Goal: Information Seeking & Learning: Get advice/opinions

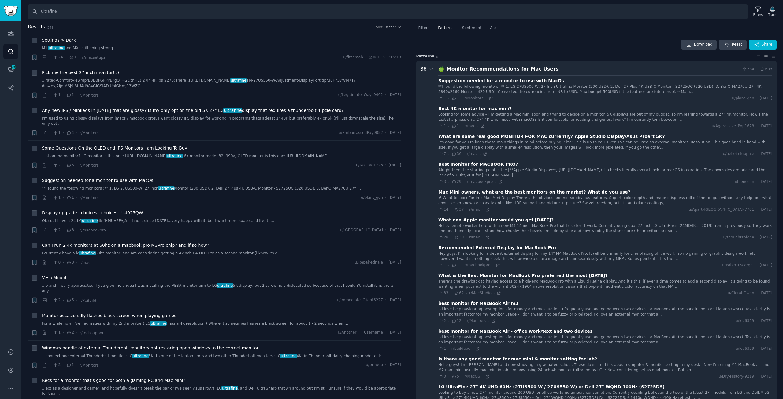
scroll to position [38, 0]
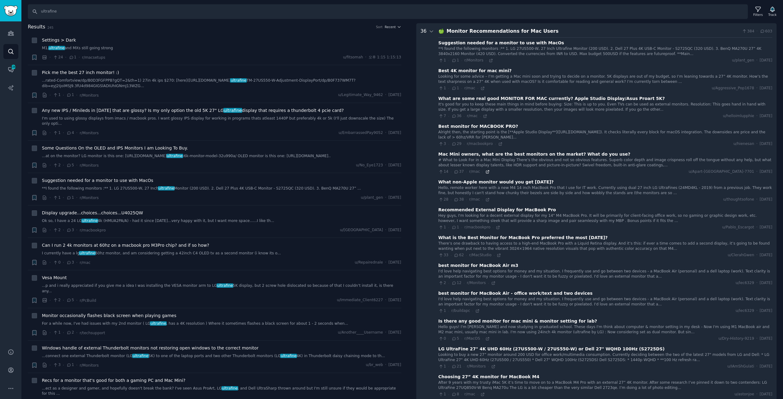
click at [486, 170] on icon at bounding box center [487, 171] width 3 height 3
click at [485, 198] on icon at bounding box center [487, 200] width 4 height 4
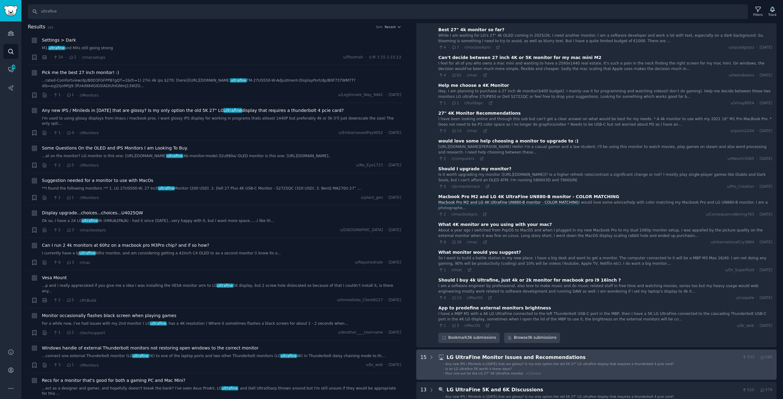
scroll to position [803, 0]
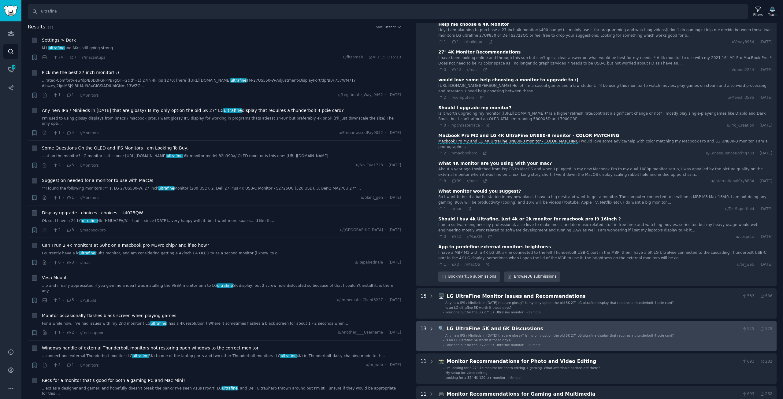
click at [429, 325] on div at bounding box center [432, 336] width 6 height 22
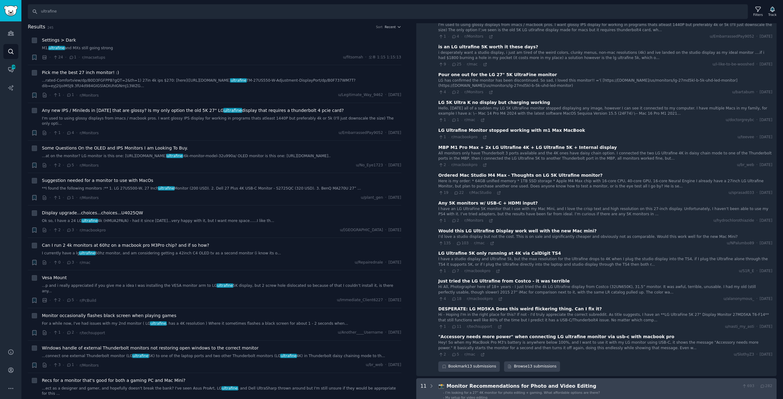
scroll to position [1222, 0]
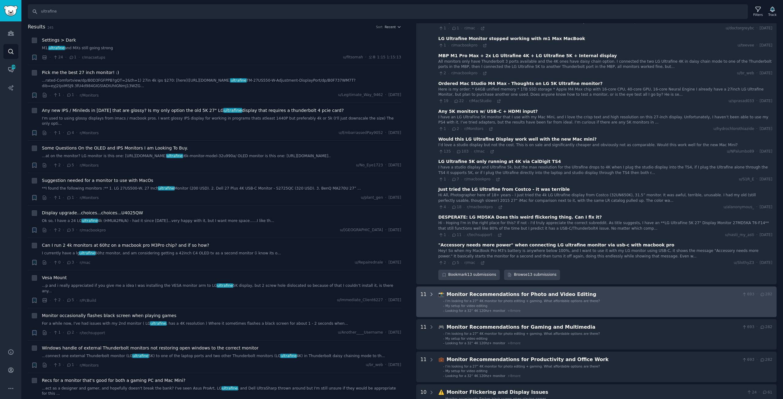
click at [429, 292] on icon at bounding box center [432, 295] width 6 height 6
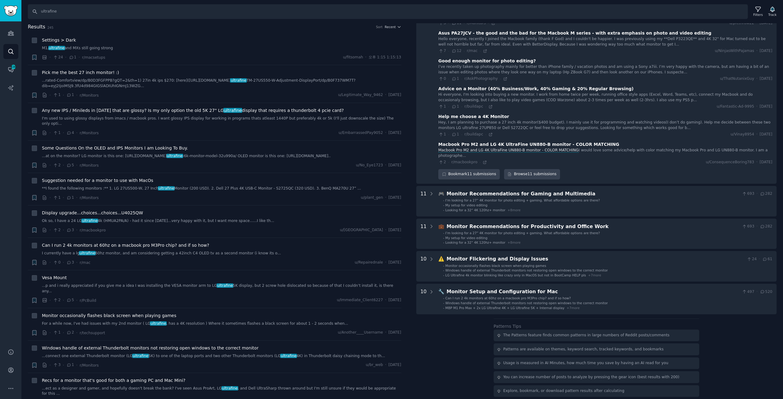
scroll to position [1668, 0]
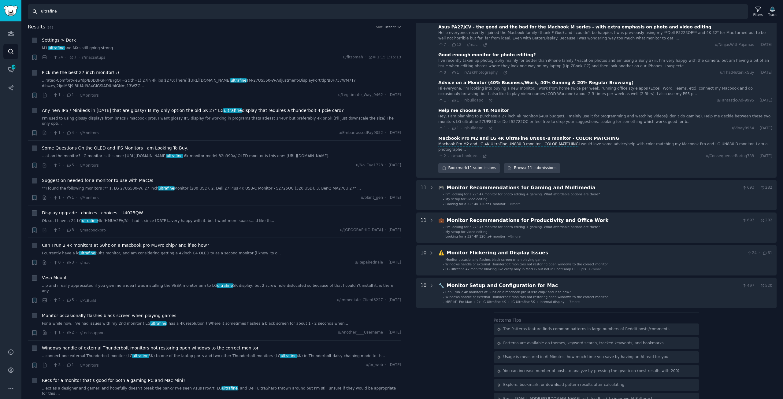
drag, startPoint x: 88, startPoint y: 9, endPoint x: 0, endPoint y: 17, distance: 88.1
click at [0, 17] on div "Advanced Search Audiences Search Conversations 436 AI Reports Help Account More…" at bounding box center [391, 199] width 783 height 399
type input "ㅔ"
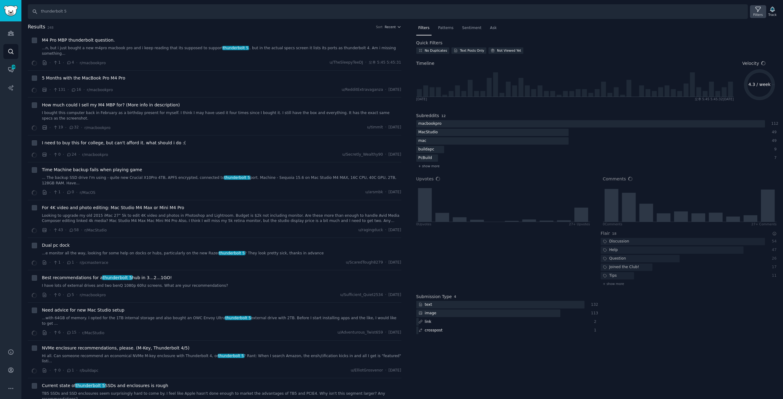
click at [760, 13] on div "Filters" at bounding box center [757, 15] width 9 height 4
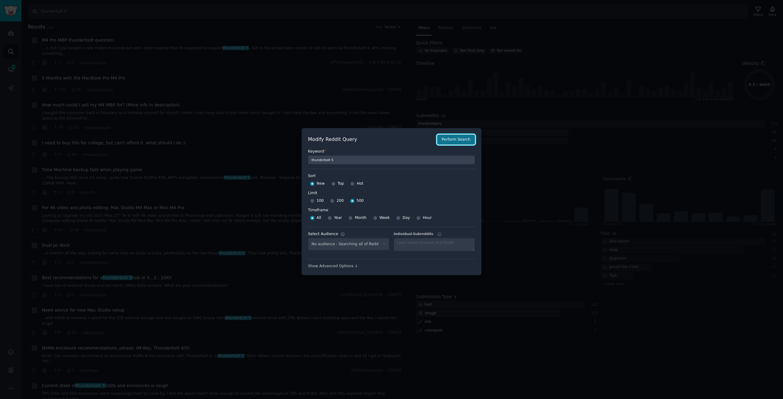
click at [464, 143] on button "Perform Search" at bounding box center [456, 140] width 38 height 10
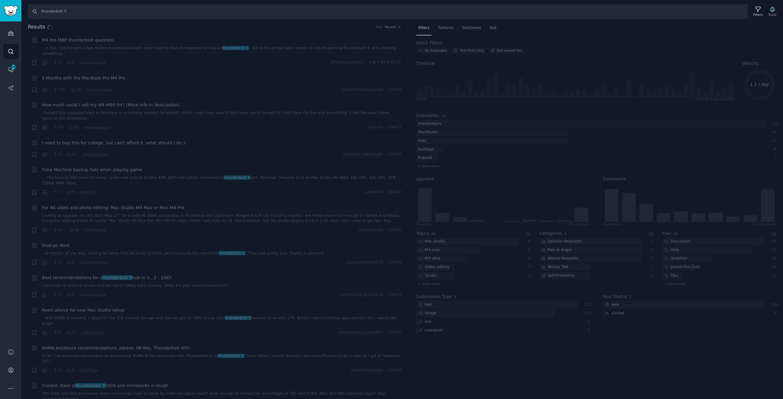
click at [445, 29] on div "Results Sort Recent + M4 Pro MBP thunderbolt question. ...n, but i just bought …" at bounding box center [402, 211] width 762 height 376
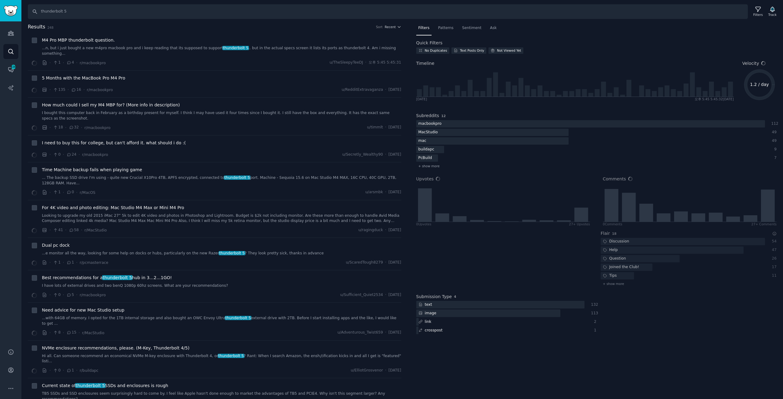
click at [445, 29] on span "Patterns" at bounding box center [445, 28] width 15 height 6
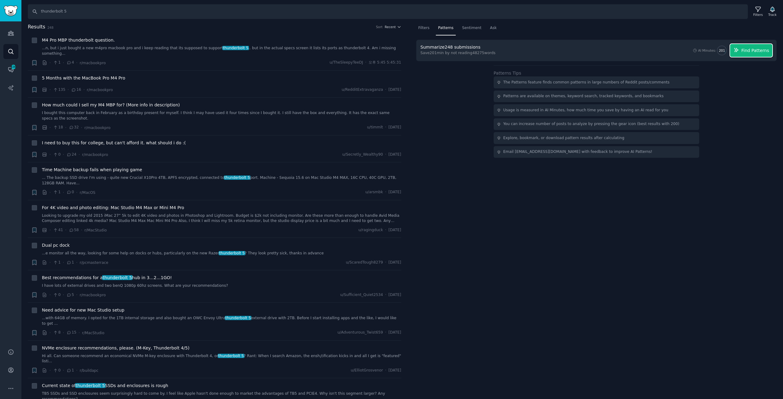
click at [770, 46] on button "Find Patterns" at bounding box center [751, 50] width 42 height 13
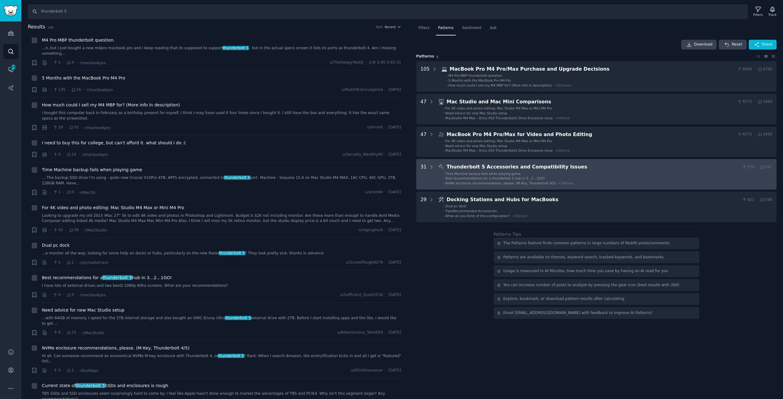
click at [427, 165] on div "31" at bounding box center [428, 174] width 14 height 22
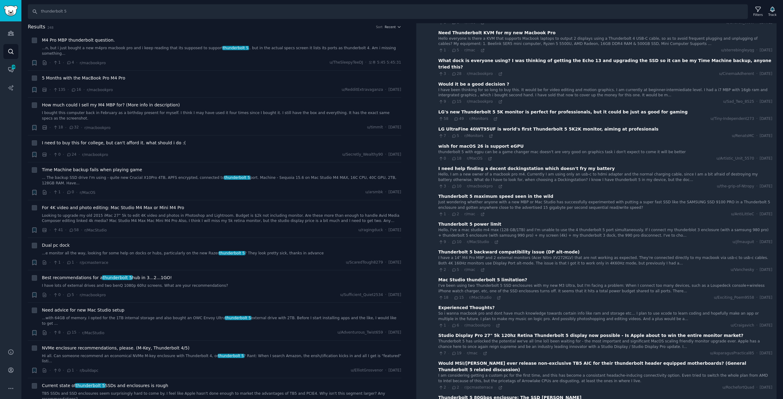
scroll to position [380, 0]
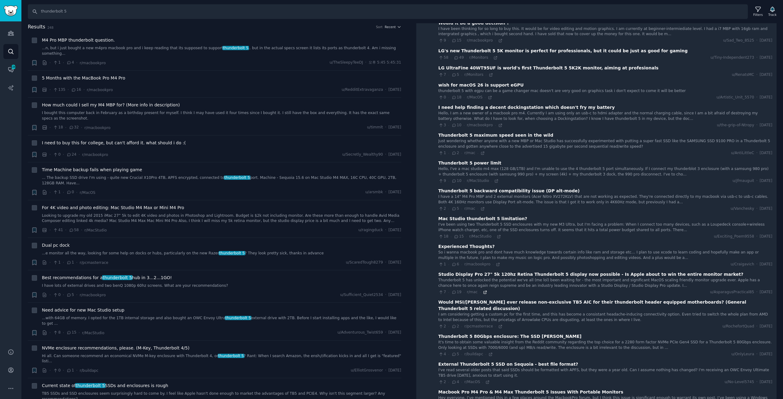
click at [483, 290] on icon at bounding box center [485, 292] width 4 height 4
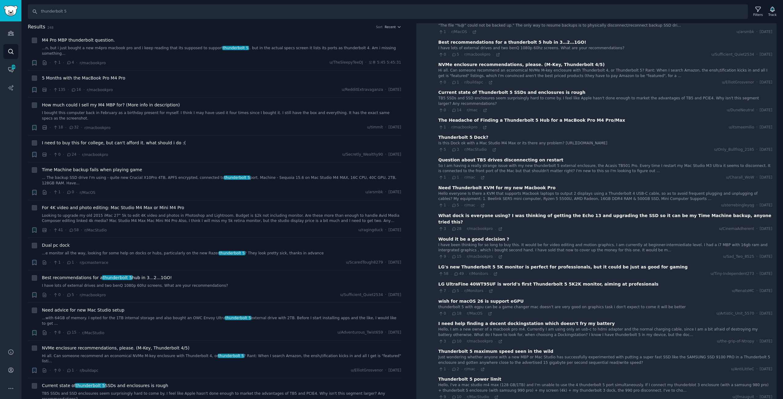
scroll to position [195, 0]
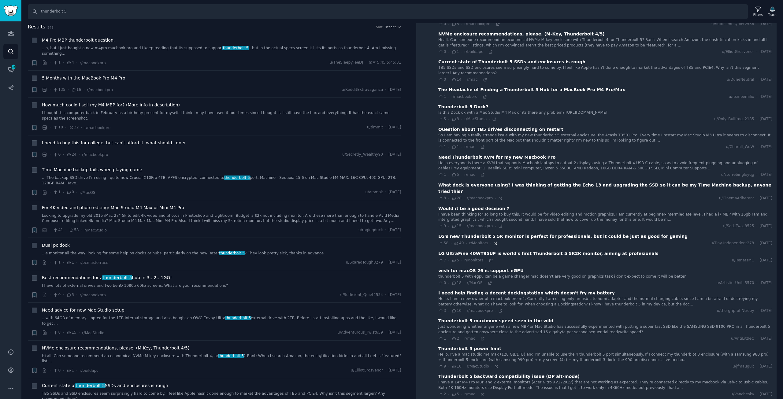
click at [493, 241] on icon at bounding box center [495, 243] width 4 height 4
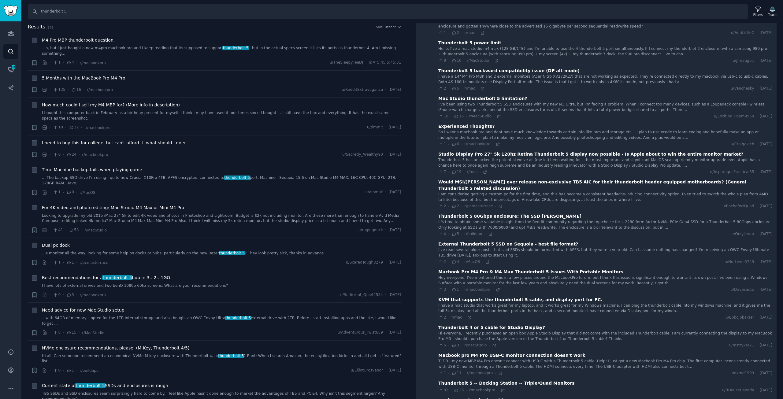
scroll to position [531, 0]
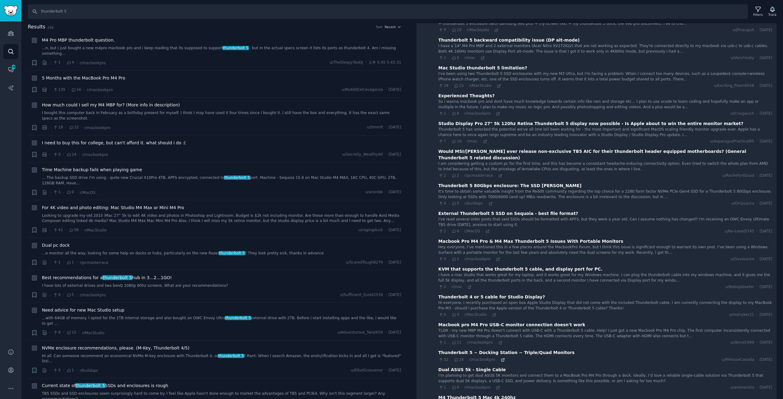
click at [501, 358] on icon at bounding box center [503, 360] width 4 height 4
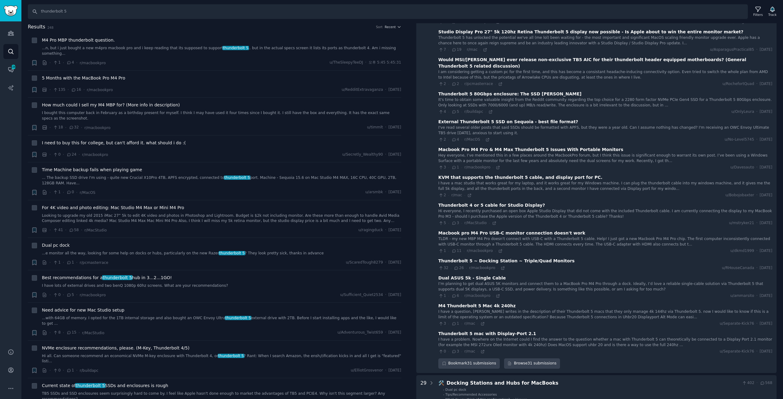
scroll to position [715, 0]
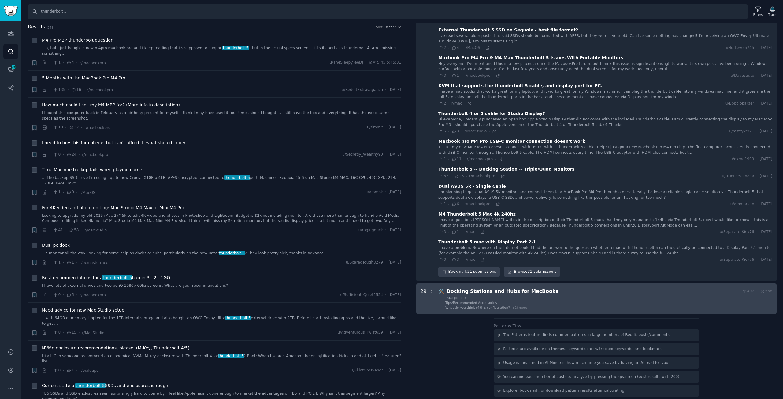
click at [432, 289] on icon at bounding box center [432, 292] width 6 height 6
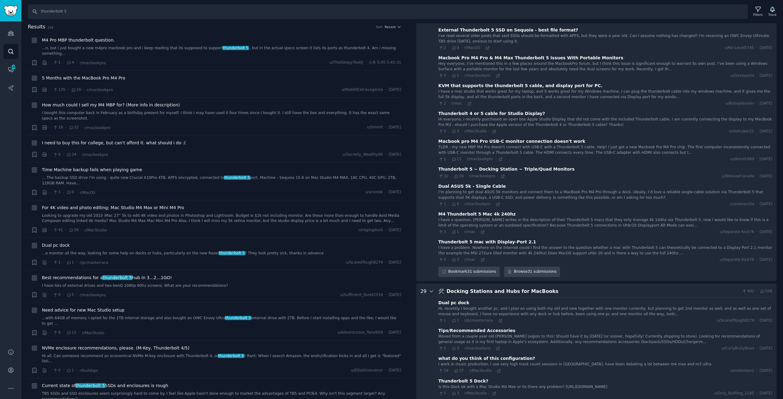
scroll to position [962, 0]
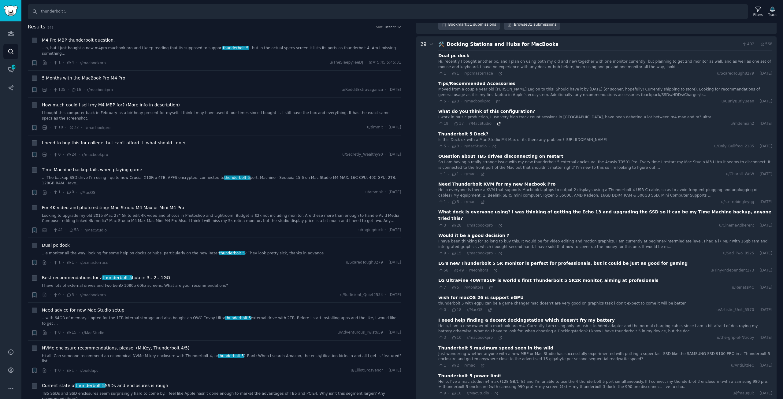
click at [497, 122] on icon at bounding box center [499, 124] width 4 height 4
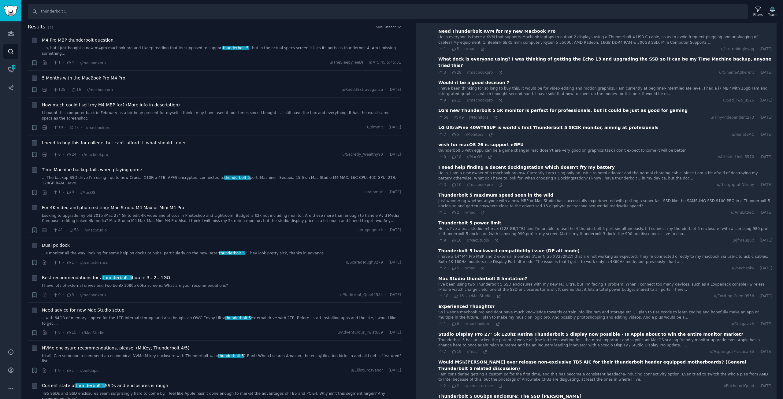
scroll to position [1084, 0]
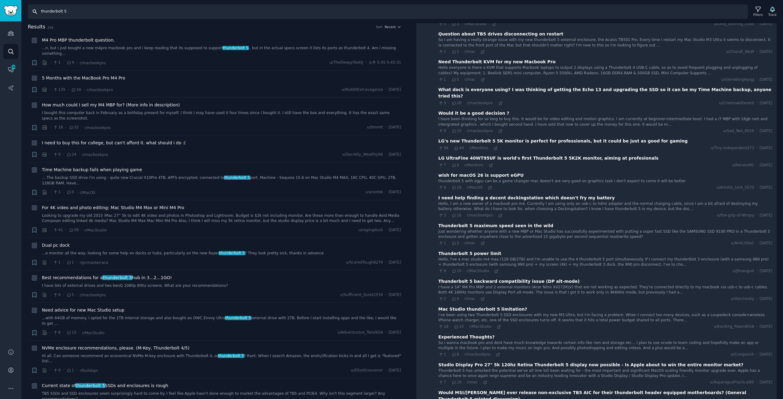
click at [109, 11] on input "thunderbolt 5" at bounding box center [388, 11] width 720 height 15
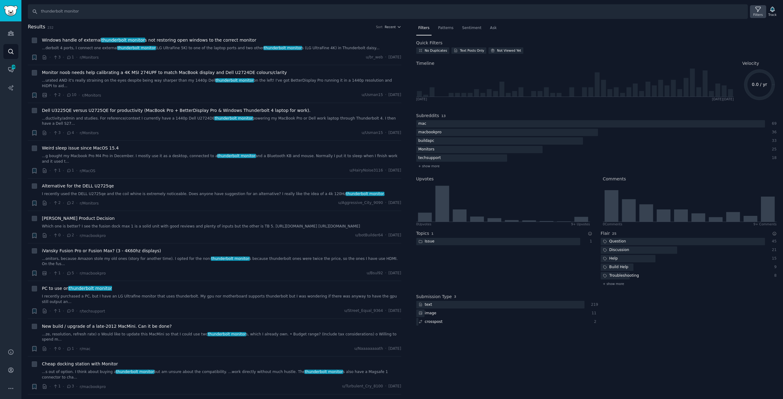
click at [760, 14] on div "Filters" at bounding box center [757, 15] width 9 height 4
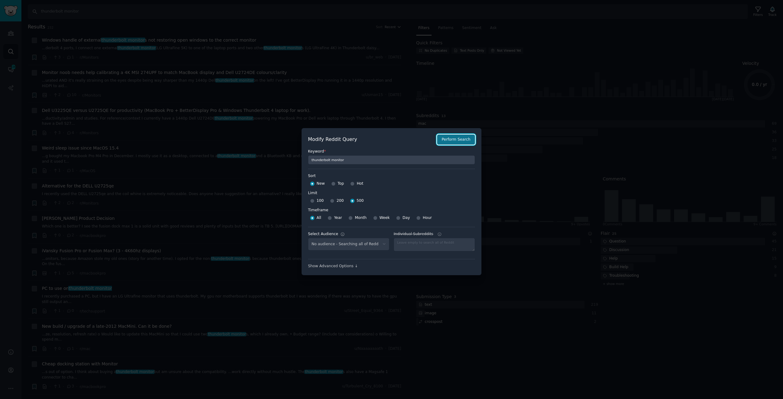
click at [450, 137] on button "Perform Search" at bounding box center [456, 140] width 38 height 10
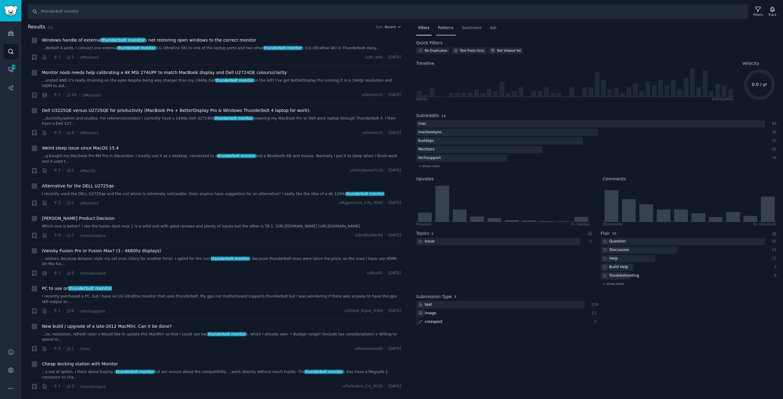
click at [446, 25] on span "Patterns" at bounding box center [445, 28] width 15 height 6
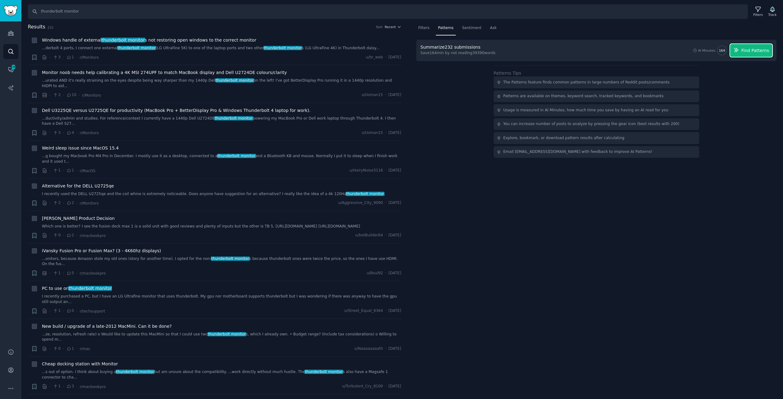
click at [771, 54] on button "Find Patterns" at bounding box center [751, 50] width 42 height 13
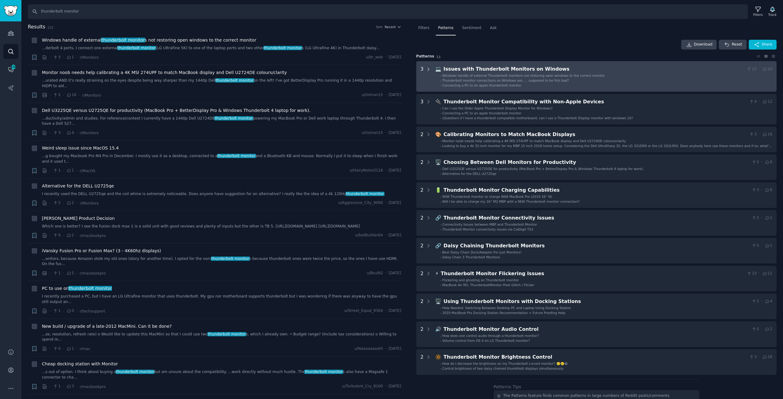
click at [426, 68] on icon at bounding box center [429, 70] width 6 height 6
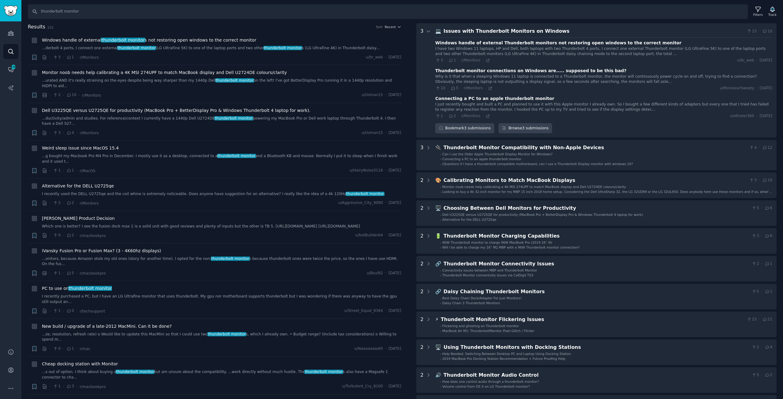
scroll to position [69, 0]
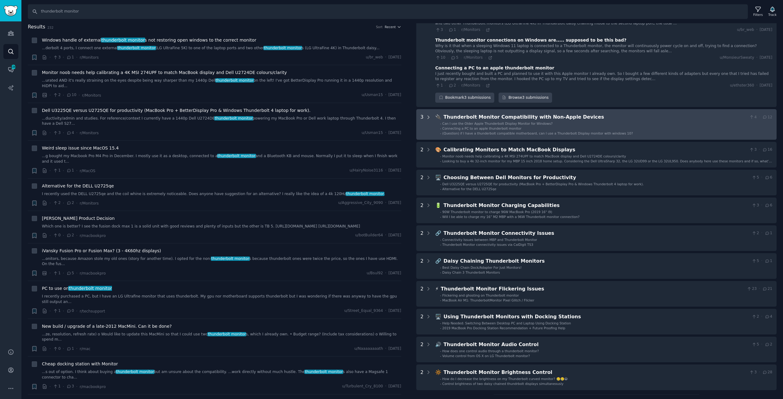
click at [428, 116] on icon at bounding box center [429, 117] width 2 height 3
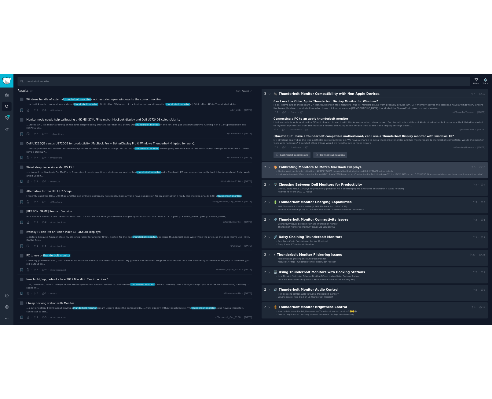
scroll to position [1, 0]
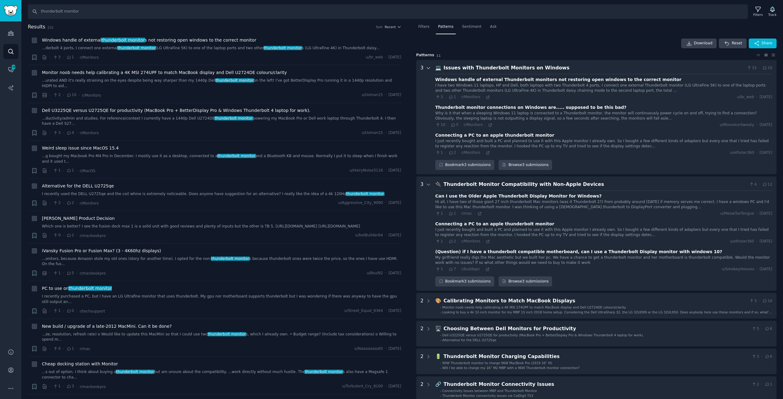
click at [427, 66] on icon at bounding box center [429, 68] width 6 height 6
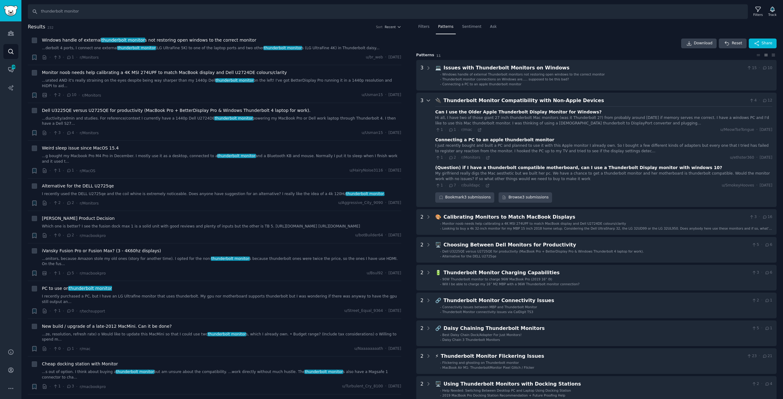
click at [426, 100] on icon at bounding box center [429, 101] width 6 height 6
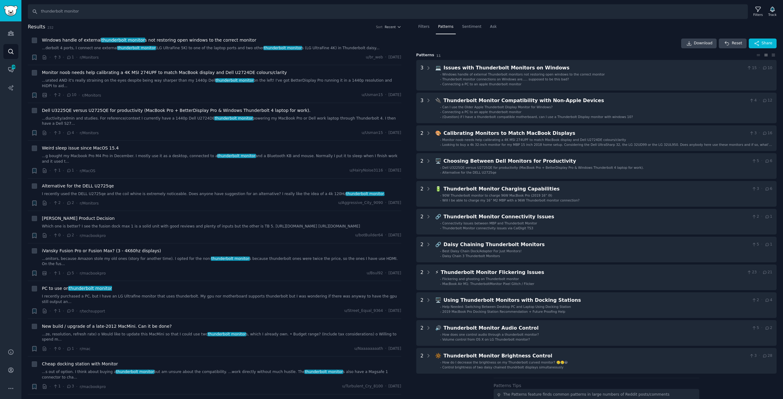
click at [444, 390] on div "Download Reset Share Pattern s 11 3 💻 Issues with Thunderbolt Monitors on Windo…" at bounding box center [596, 255] width 361 height 432
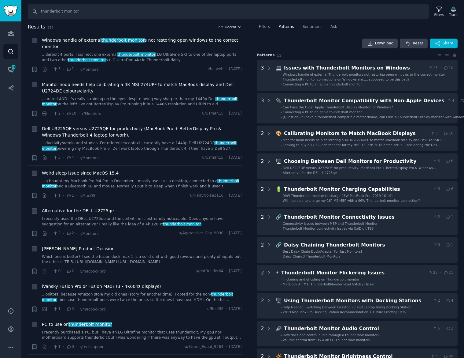
click at [342, 47] on div "Download Reset Share" at bounding box center [357, 44] width 201 height 10
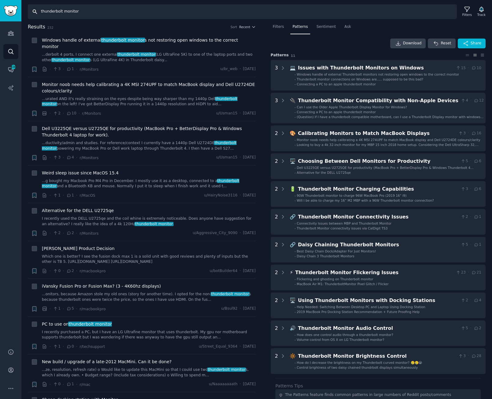
drag, startPoint x: 102, startPoint y: 10, endPoint x: -71, endPoint y: 15, distance: 172.6
click at [0, 15] on html "Advanced Search Audiences Search Conversations 436 AI Reports Help Account More…" at bounding box center [246, 199] width 492 height 399
type input "ㅣ"
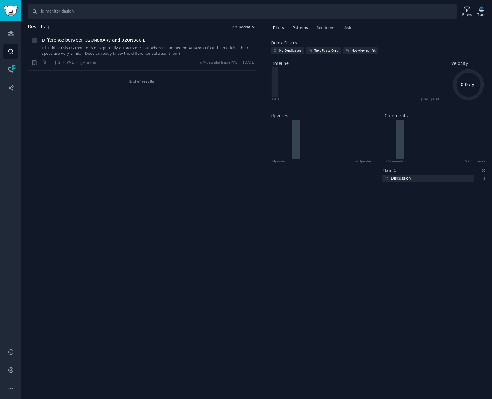
click at [296, 28] on span "Patterns" at bounding box center [300, 28] width 15 height 6
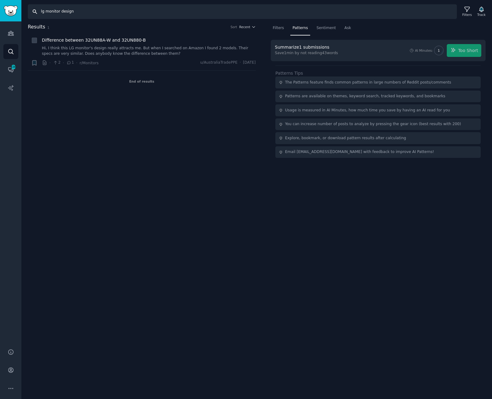
drag, startPoint x: 183, startPoint y: 12, endPoint x: -65, endPoint y: 12, distance: 247.7
click at [0, 12] on html "Advanced Search Audiences Search Conversations 436 AI Reports Help Account More…" at bounding box center [246, 199] width 492 height 399
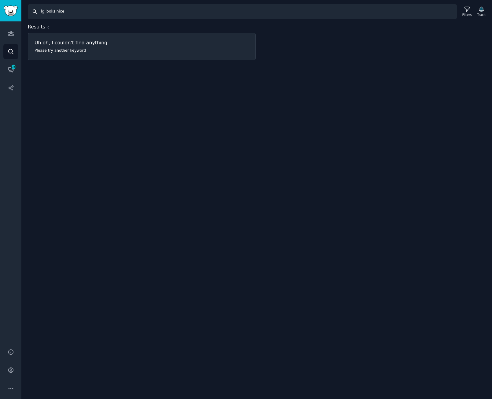
drag, startPoint x: 82, startPoint y: 12, endPoint x: -39, endPoint y: 0, distance: 121.4
click at [0, 0] on html "Advanced Search Audiences Search Conversations 436 AI Reports Help Account More…" at bounding box center [246, 199] width 492 height 399
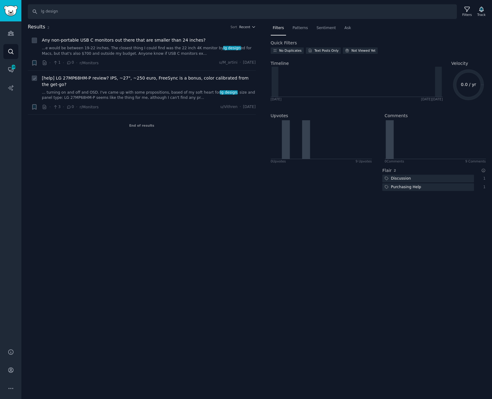
click at [193, 90] on link "... turning on and off and OSD. I've came up with some propositions, based of m…" at bounding box center [149, 95] width 214 height 11
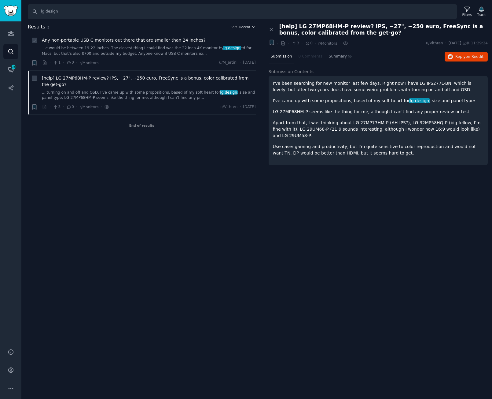
click at [178, 48] on link "...e would be between 19-22 inches. The closest thing I could find was the 22 i…" at bounding box center [149, 51] width 214 height 11
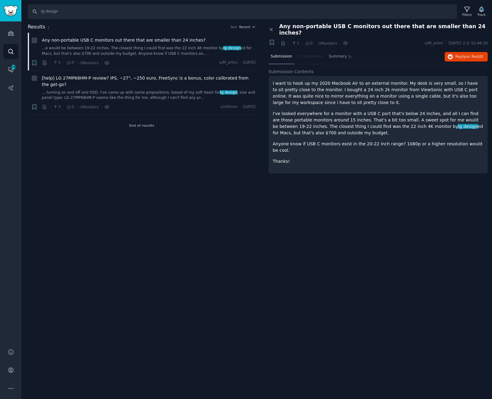
click at [308, 281] on div "Search lg design Filters Track Results 2 Sort Recent + Any non-portable USB C m…" at bounding box center [256, 199] width 471 height 399
drag, startPoint x: 70, startPoint y: 12, endPoint x: 11, endPoint y: 8, distance: 59.1
click at [13, 8] on div "Advanced Search Audiences Search Conversations 436 AI Reports Help Account More…" at bounding box center [246, 199] width 492 height 399
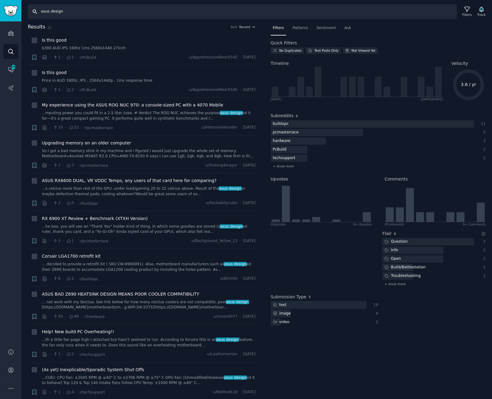
click at [65, 16] on input "asus design" at bounding box center [242, 11] width 429 height 15
drag, startPoint x: 73, startPoint y: 11, endPoint x: 0, endPoint y: 8, distance: 72.9
click at [0, 8] on div "Advanced Search Audiences Search Conversations 436 AI Reports Help Account More…" at bounding box center [246, 199] width 492 height 399
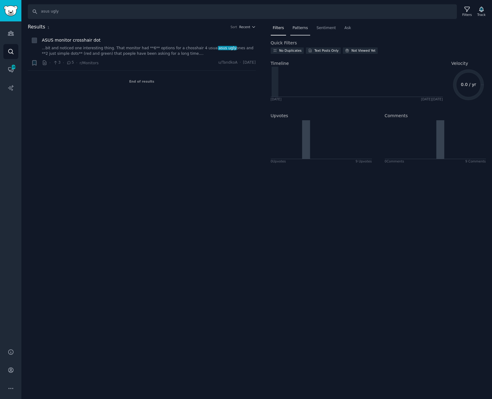
click at [299, 28] on span "Patterns" at bounding box center [300, 28] width 15 height 6
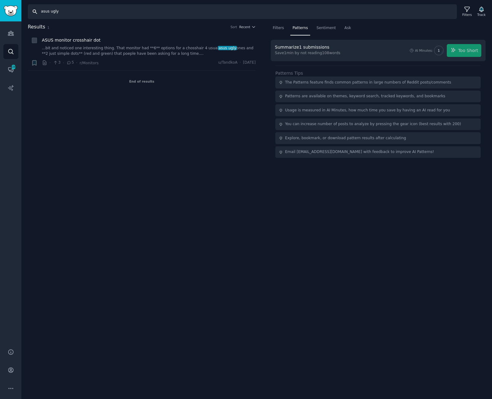
click at [133, 12] on input "asus ugly" at bounding box center [242, 11] width 429 height 15
type input "a"
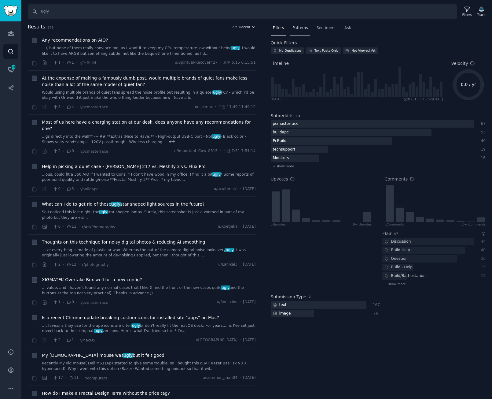
click at [297, 26] on span "Patterns" at bounding box center [300, 28] width 15 height 6
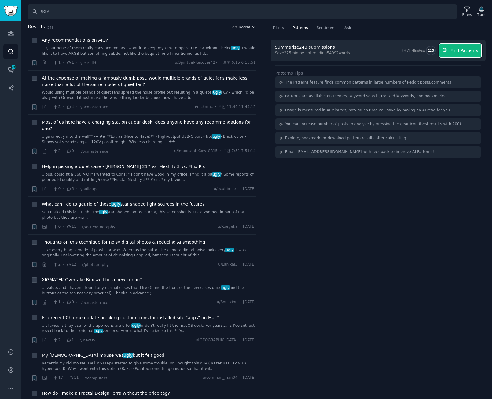
click at [460, 50] on span "Find Patterns" at bounding box center [465, 50] width 28 height 6
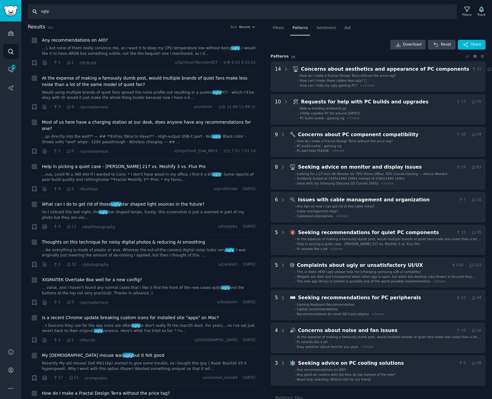
drag, startPoint x: 69, startPoint y: 15, endPoint x: -36, endPoint y: 10, distance: 105.3
click at [0, 10] on html "Advanced Search Audiences Search Conversations 436 AI Reports Help Account More…" at bounding box center [246, 199] width 492 height 399
type input "ppi"
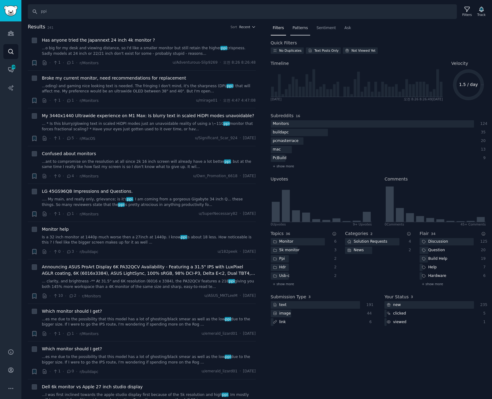
click at [296, 28] on span "Patterns" at bounding box center [300, 28] width 15 height 6
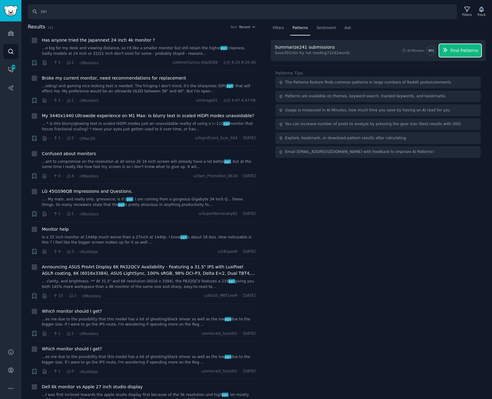
click at [448, 55] on button "Find Patterns" at bounding box center [461, 50] width 42 height 13
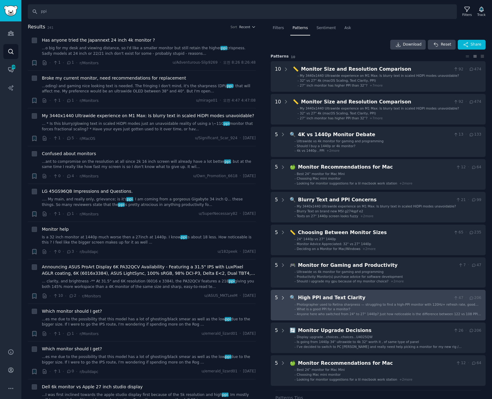
click at [283, 295] on icon at bounding box center [283, 298] width 6 height 6
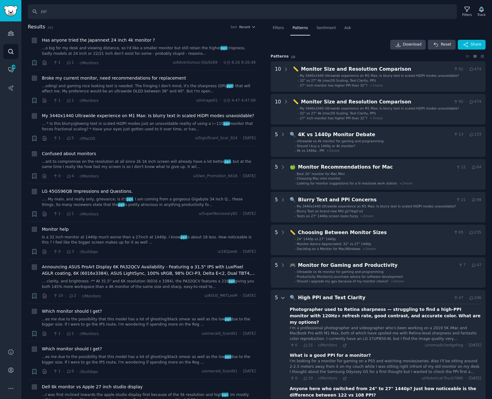
scroll to position [264, 0]
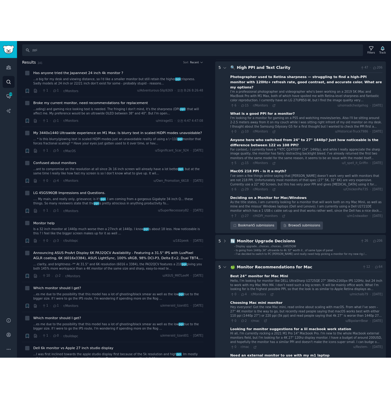
scroll to position [136, 0]
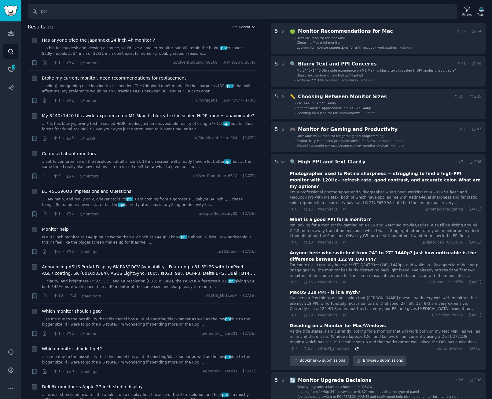
click at [355, 347] on icon at bounding box center [357, 349] width 4 height 4
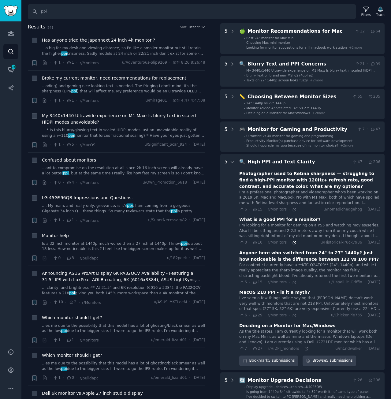
click at [292, 243] on icon at bounding box center [294, 242] width 4 height 4
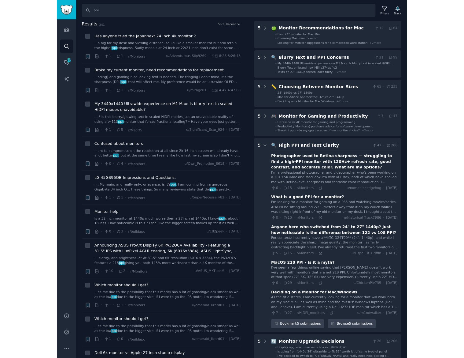
scroll to position [228, 0]
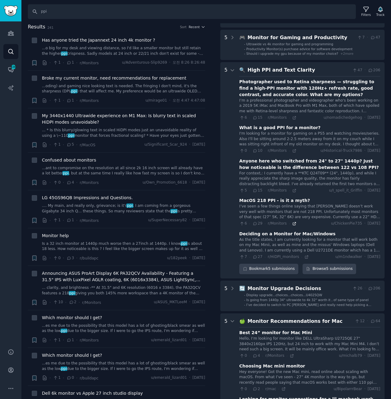
click at [293, 223] on icon at bounding box center [294, 223] width 3 height 3
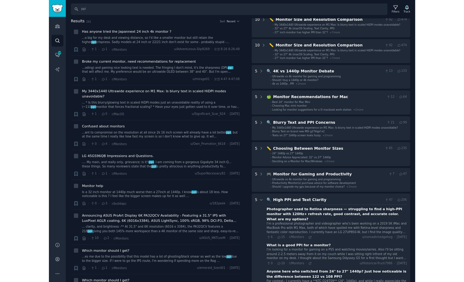
scroll to position [0, 0]
